Goal: Information Seeking & Learning: Learn about a topic

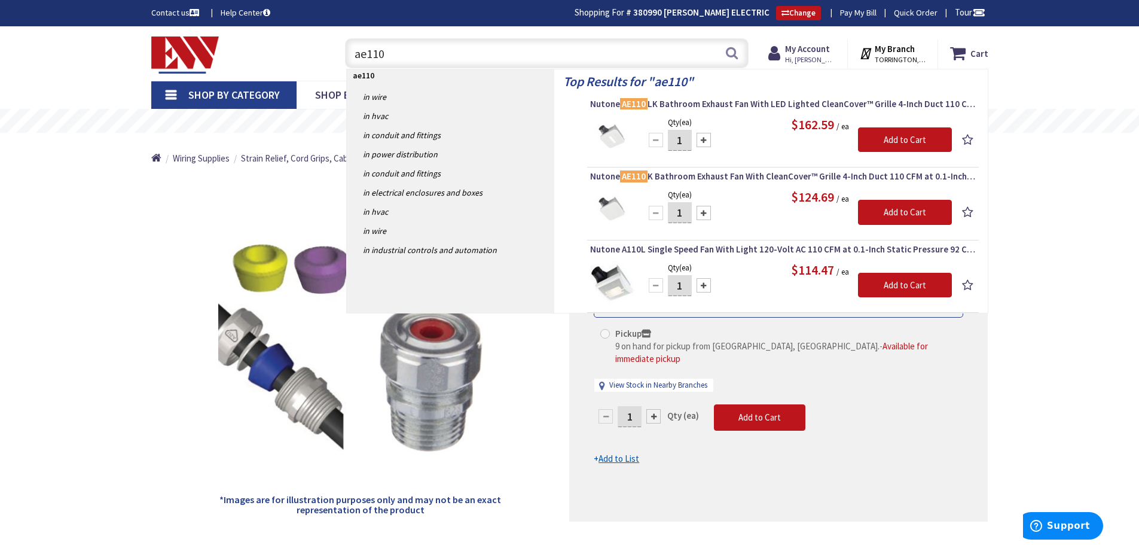
drag, startPoint x: 401, startPoint y: 60, endPoint x: 268, endPoint y: 54, distance: 132.3
click at [268, 54] on div "Toggle Nav ae110 ae110 Search Cart My Cart Close" at bounding box center [569, 53] width 855 height 40
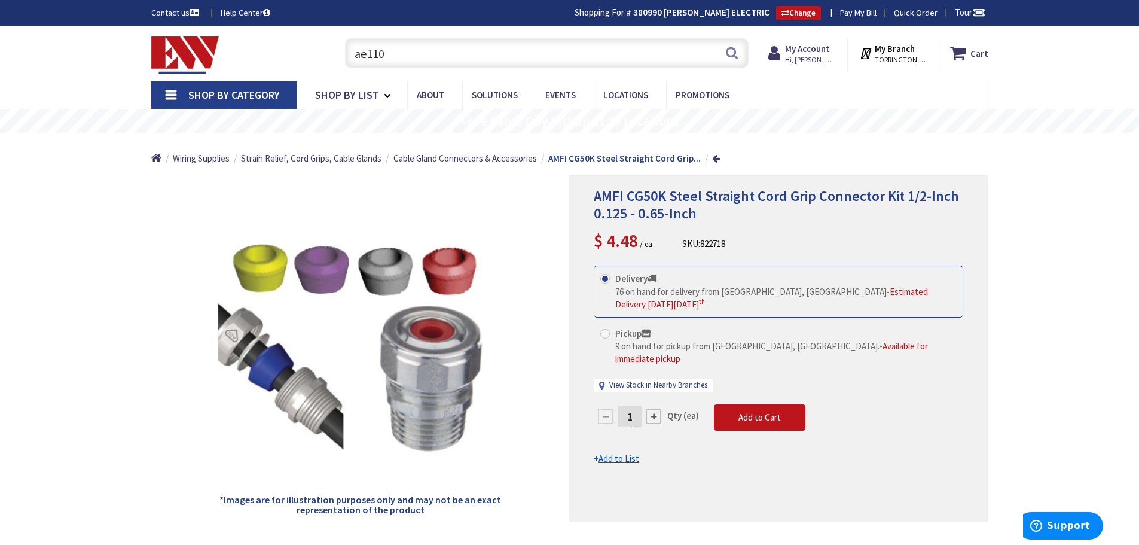
paste input "Broan-NuTone, White 198 High Capacity Wall Heater"
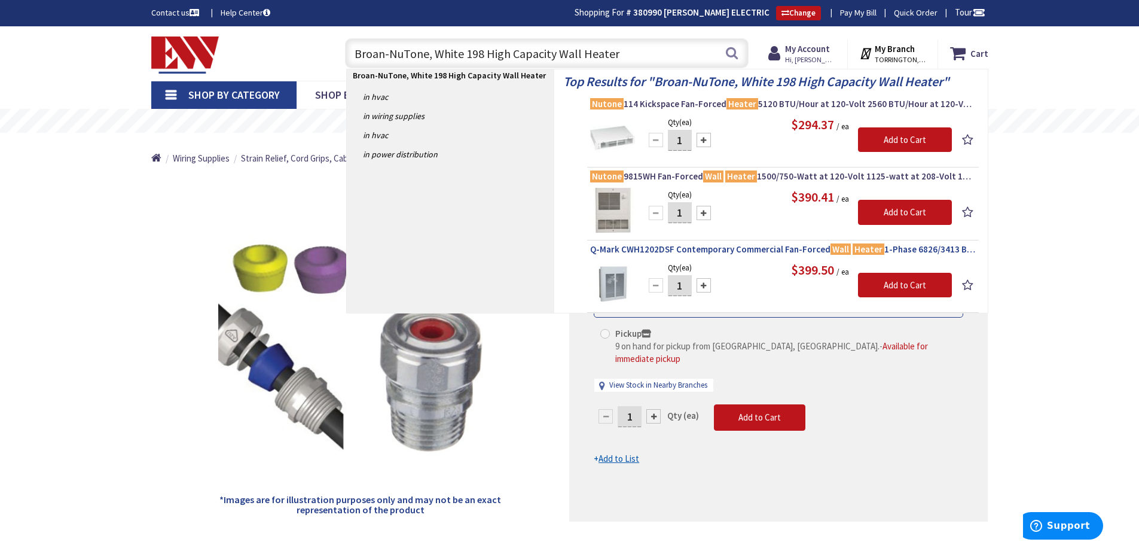
type input "Broan-NuTone, White 198 High Capacity Wall Heater"
click at [758, 247] on span "Q-Mark CWH1202DSF Contemporary Commercial Fan-Forced Wall Heater 1-Phase 6826/3…" at bounding box center [783, 249] width 386 height 12
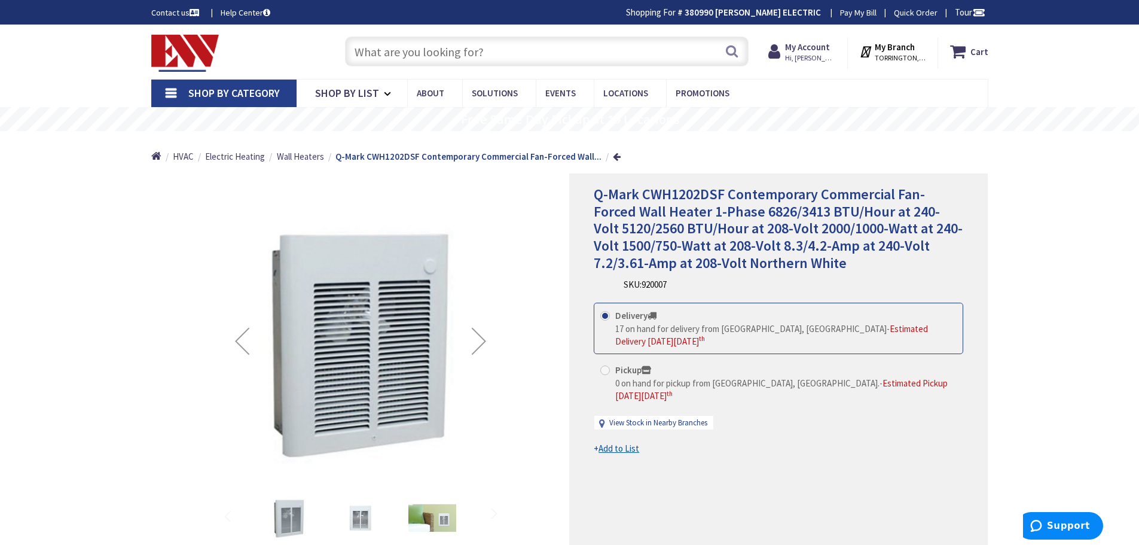
type input "[GEOGRAPHIC_DATA], [GEOGRAPHIC_DATA]"
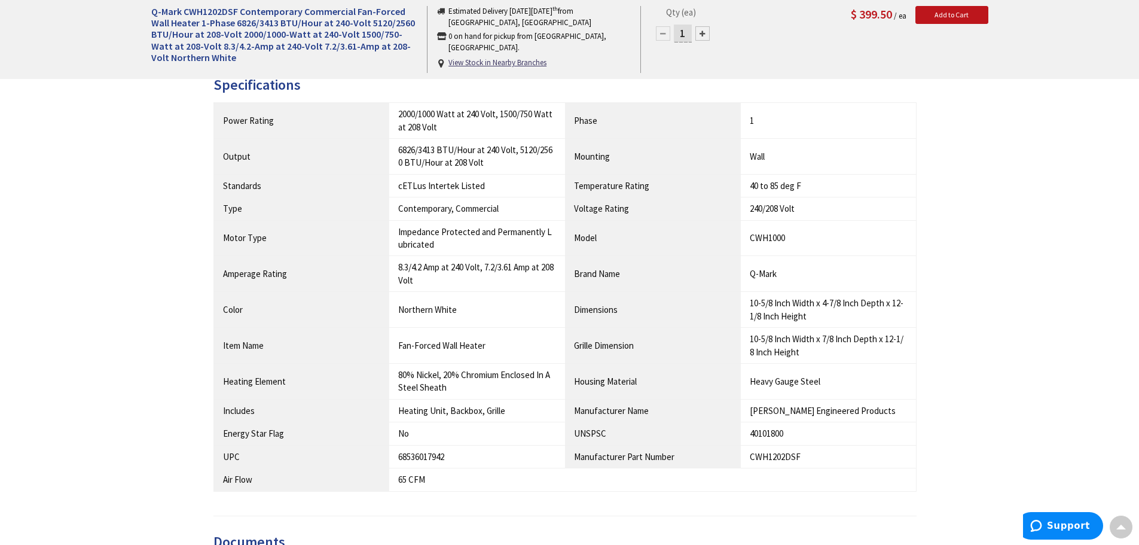
scroll to position [957, 0]
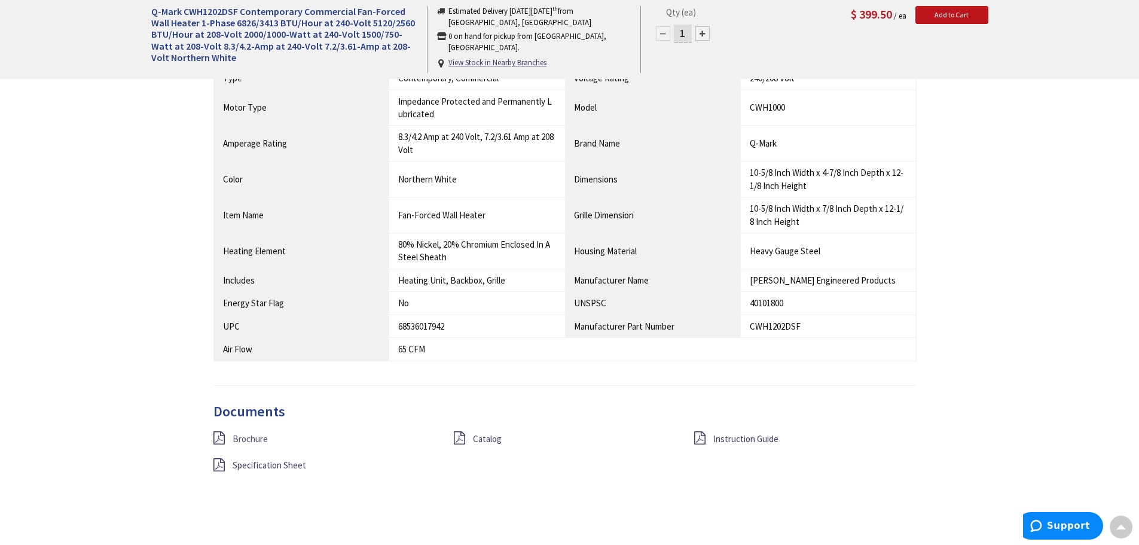
click at [257, 439] on span "Brochure" at bounding box center [250, 438] width 35 height 11
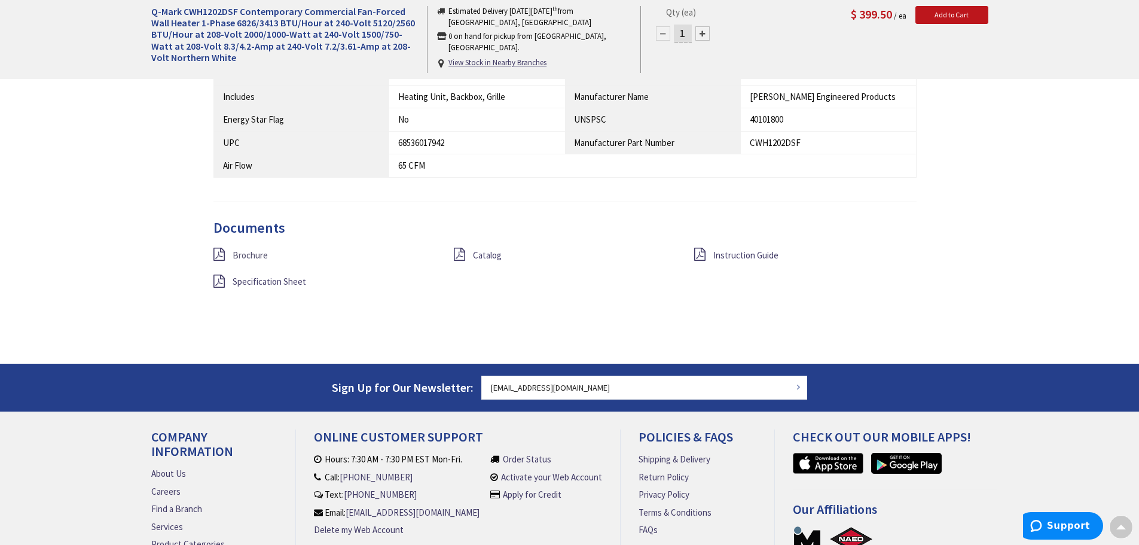
scroll to position [1196, 0]
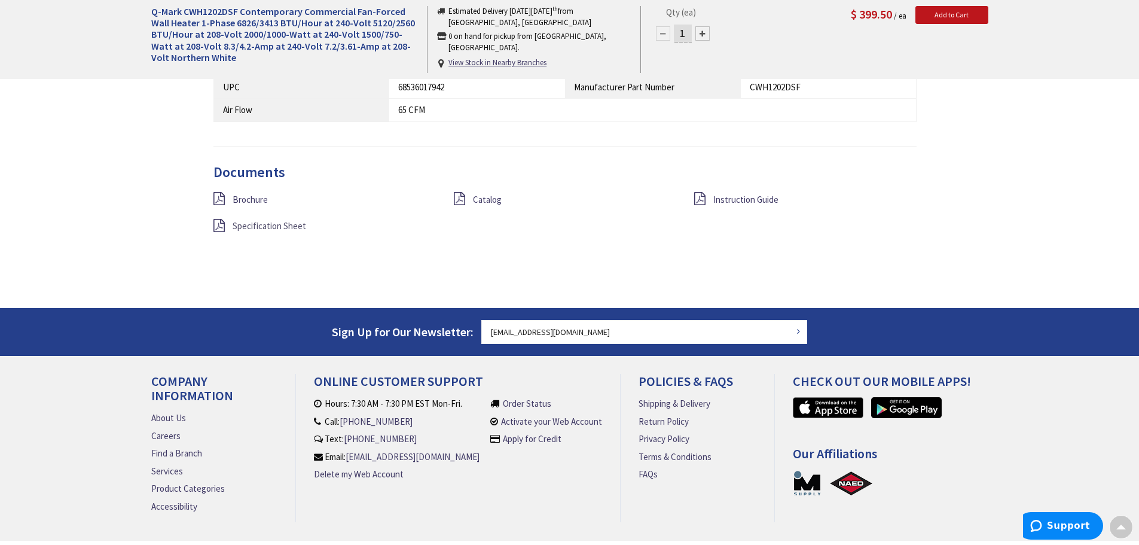
click at [260, 225] on span "Specification Sheet" at bounding box center [270, 225] width 74 height 11
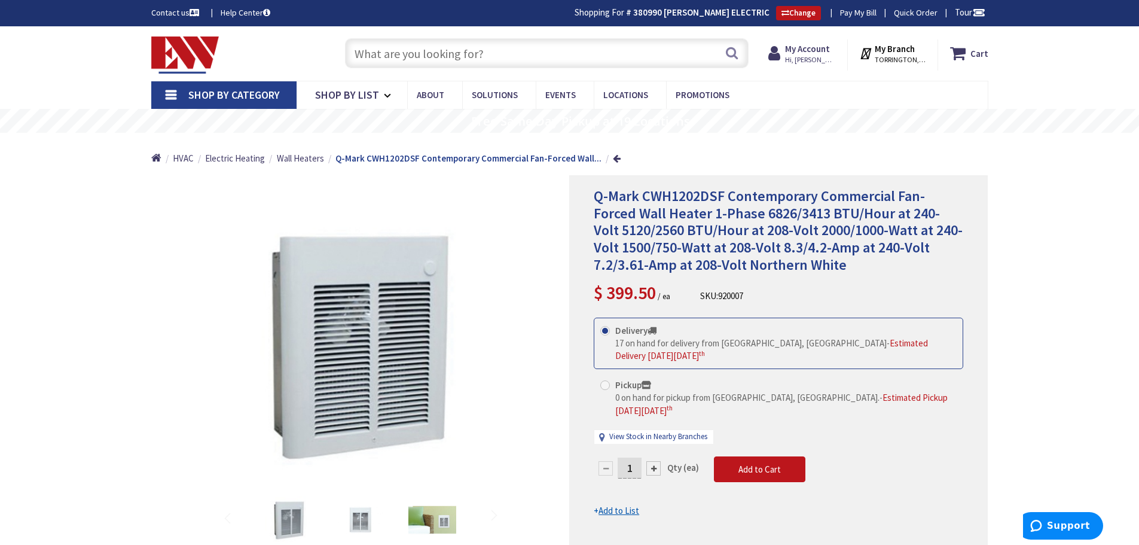
click at [376, 60] on input "text" at bounding box center [547, 53] width 404 height 30
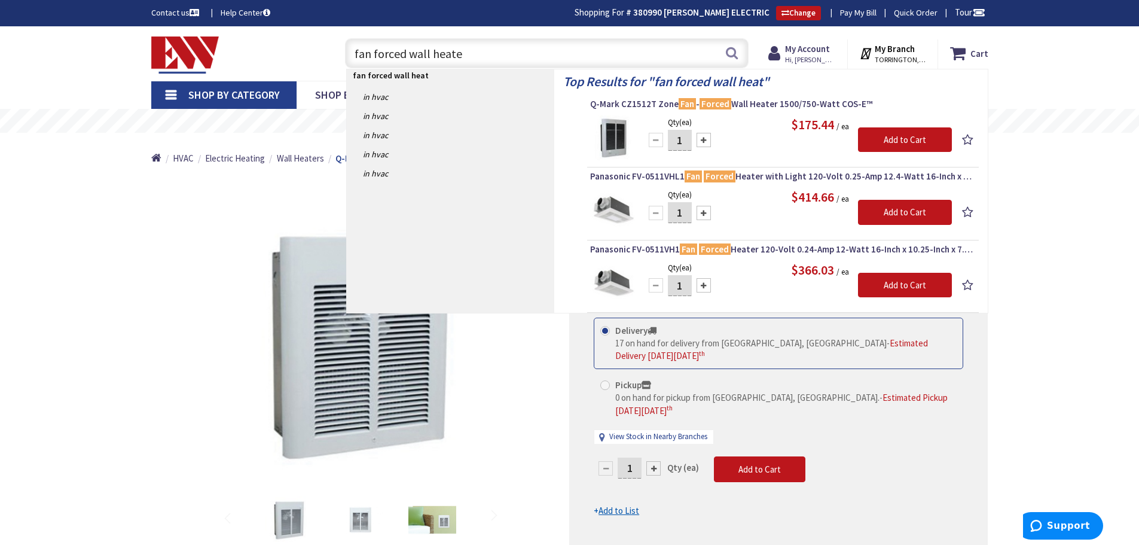
type input "fan forced wall heater"
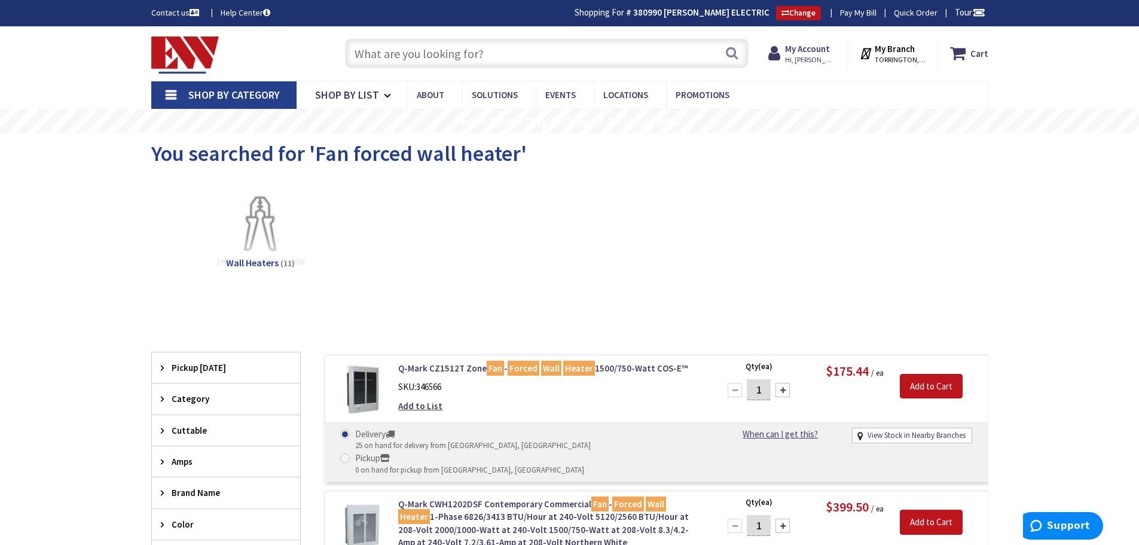
click at [374, 54] on input "text" at bounding box center [547, 53] width 404 height 30
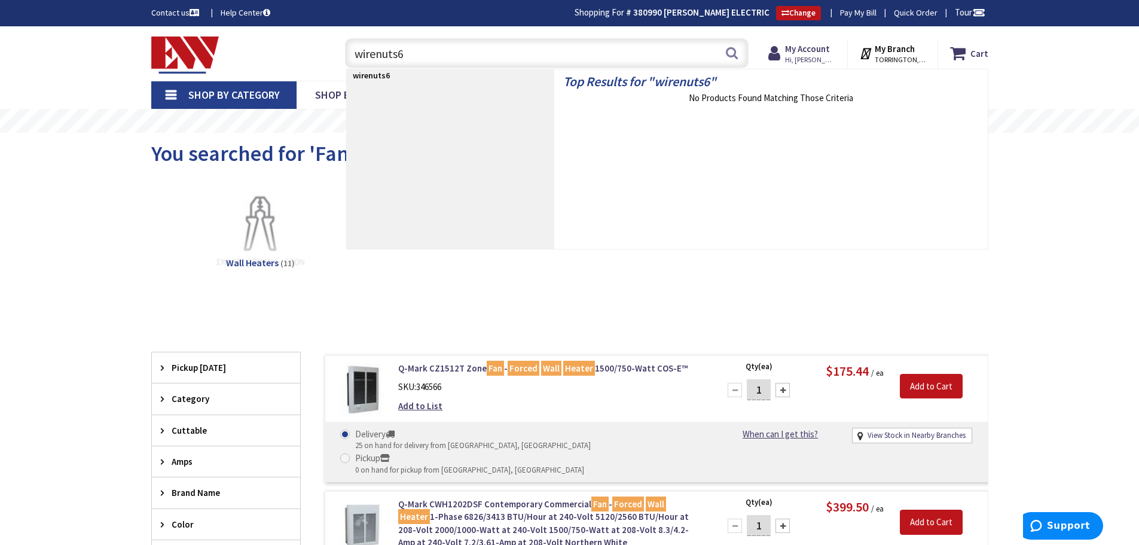
type input "wirenuts"
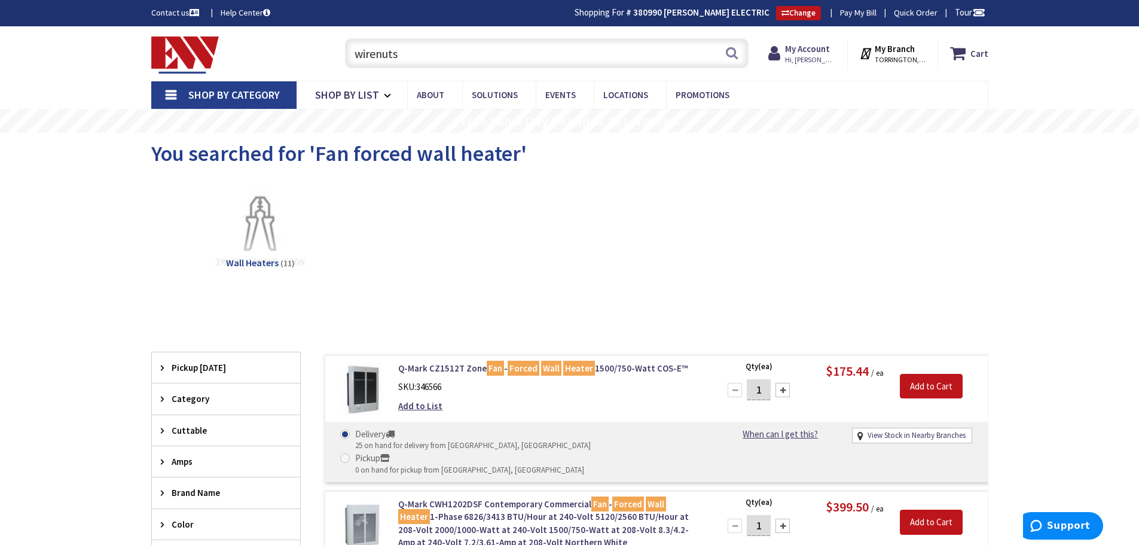
drag, startPoint x: 409, startPoint y: 45, endPoint x: 304, endPoint y: 29, distance: 106.5
click at [304, 29] on div "Skip to Content Toggle Nav wirenuts wirenuts Search Cart My Cart Close" at bounding box center [569, 53] width 897 height 54
